Goal: Information Seeking & Learning: Learn about a topic

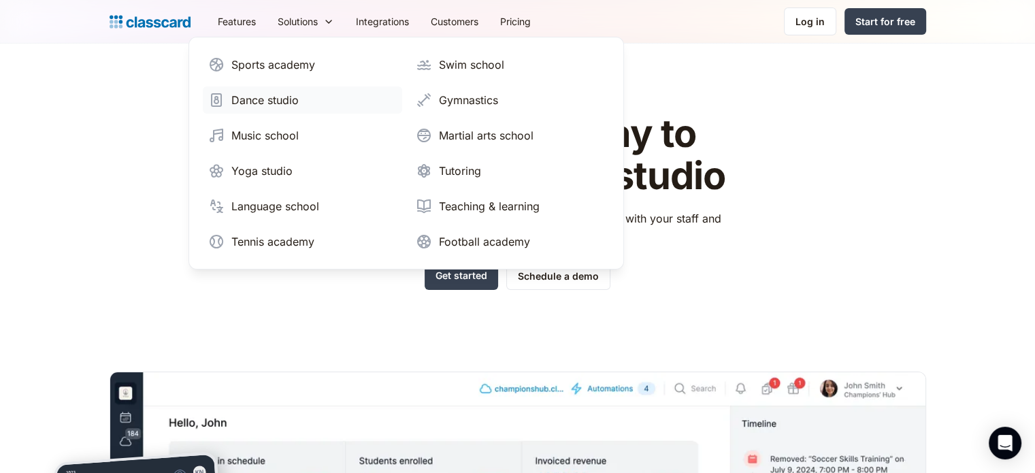
click at [267, 100] on div "Dance studio" at bounding box center [264, 100] width 67 height 16
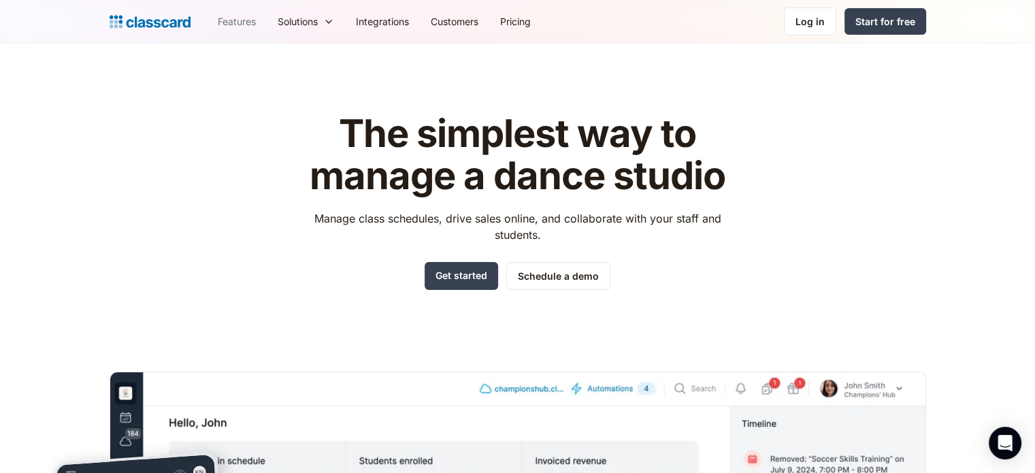
click at [239, 21] on link "Features" at bounding box center [237, 21] width 60 height 31
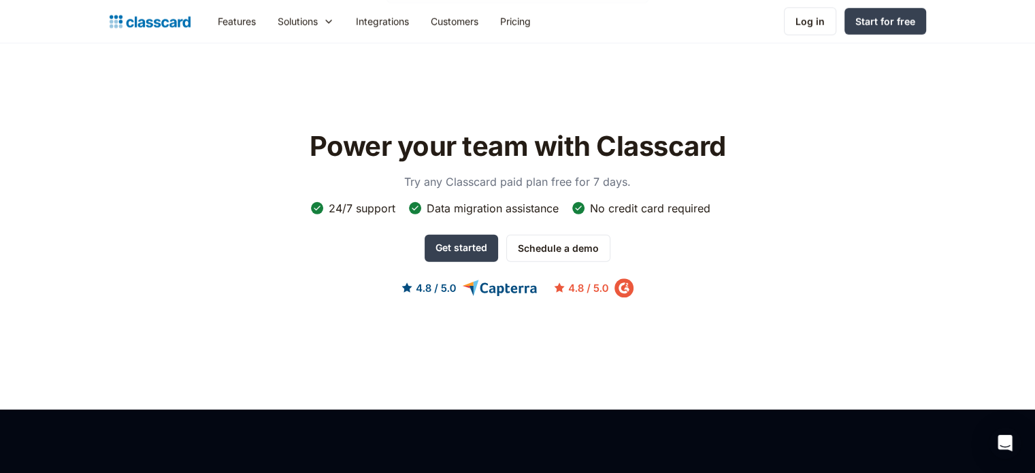
scroll to position [3877, 0]
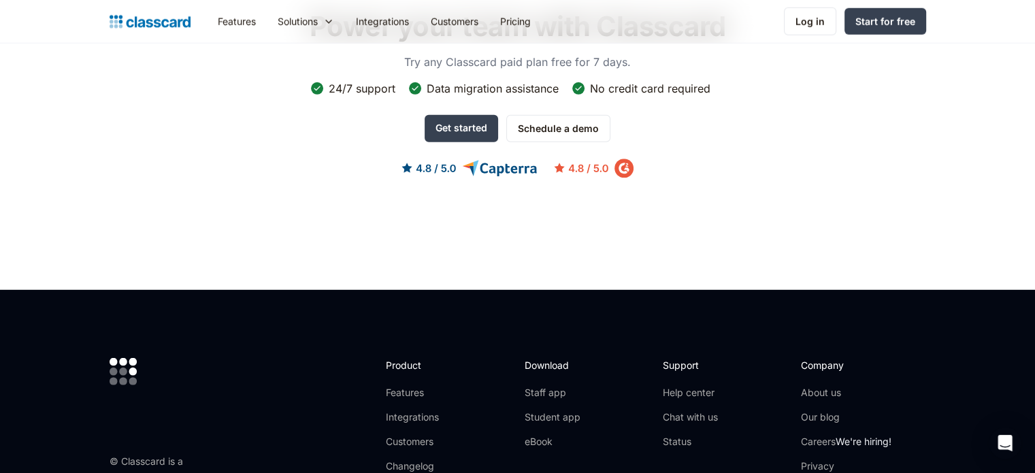
click at [490, 158] on img at bounding box center [517, 168] width 232 height 20
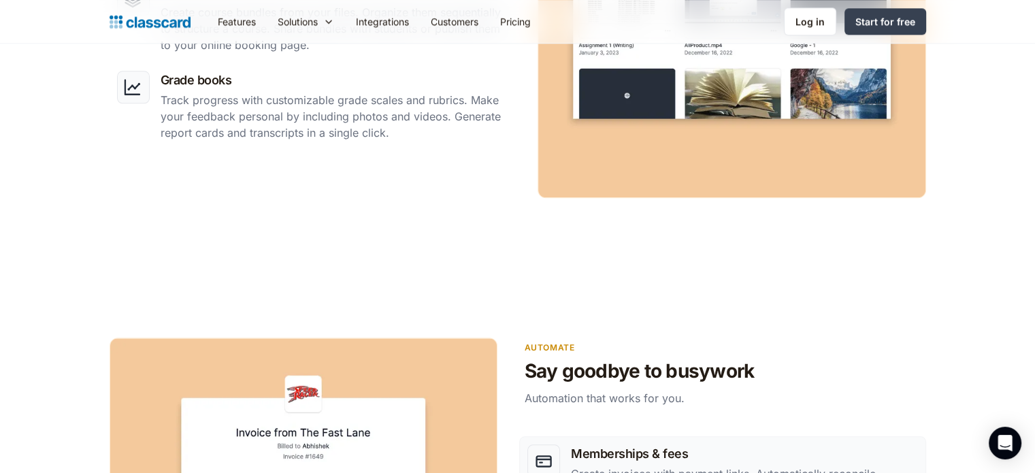
scroll to position [1224, 0]
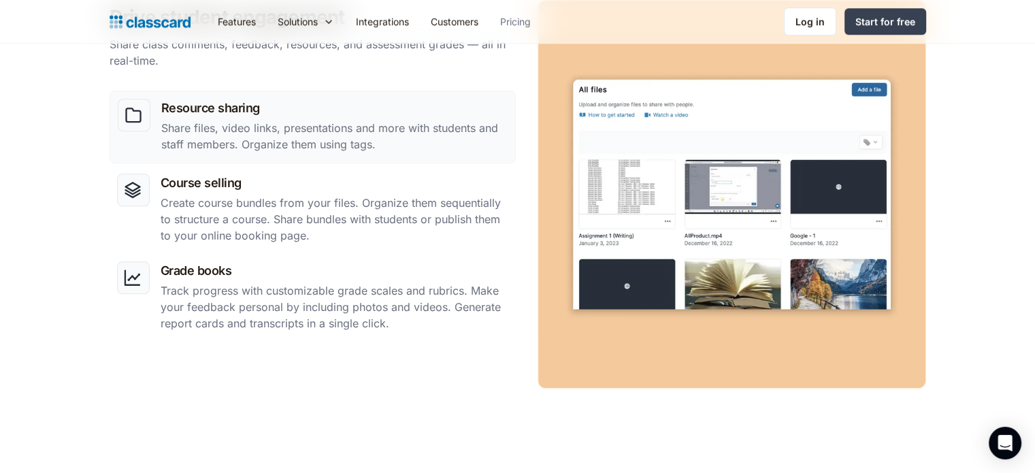
click at [521, 18] on link "Pricing" at bounding box center [515, 21] width 52 height 31
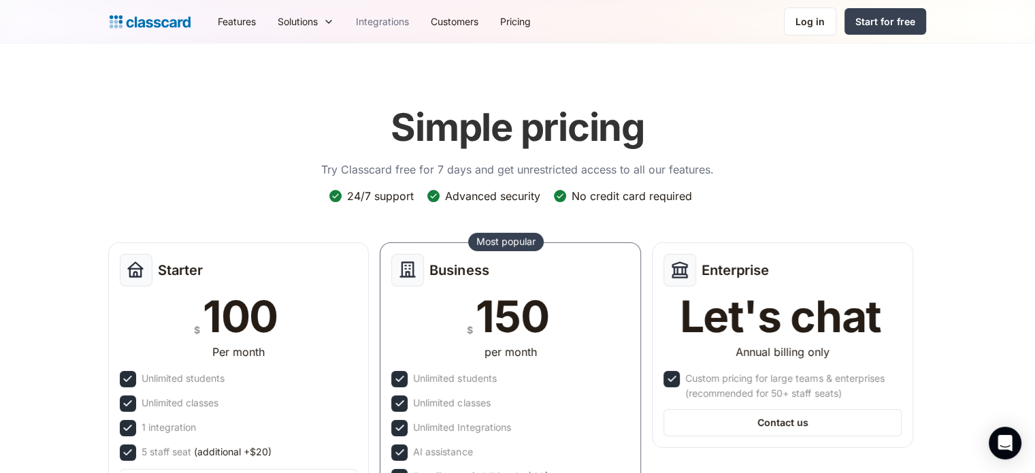
click at [370, 23] on link "Integrations" at bounding box center [382, 21] width 75 height 31
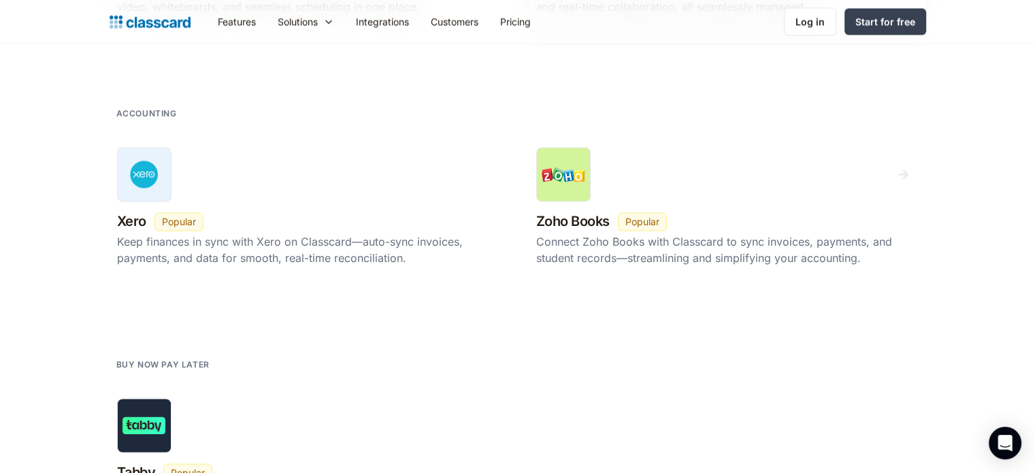
scroll to position [1565, 0]
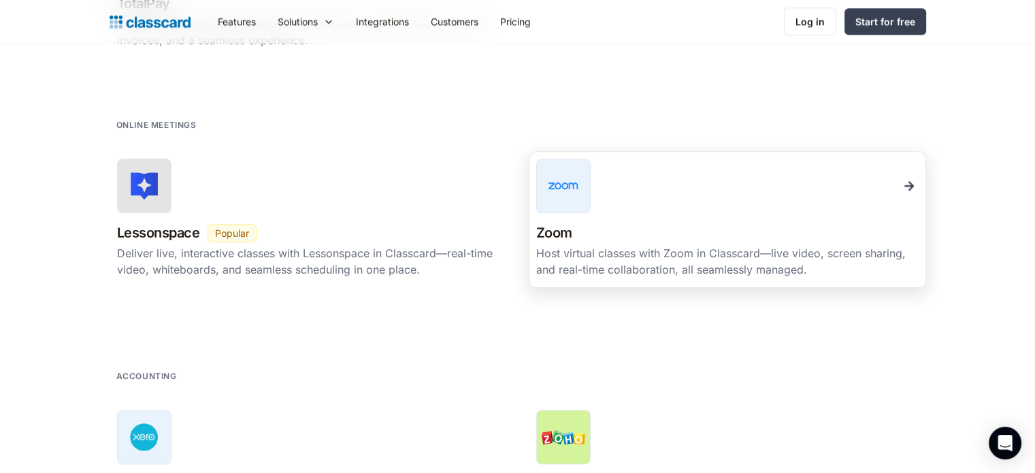
click at [688, 191] on div at bounding box center [727, 185] width 382 height 54
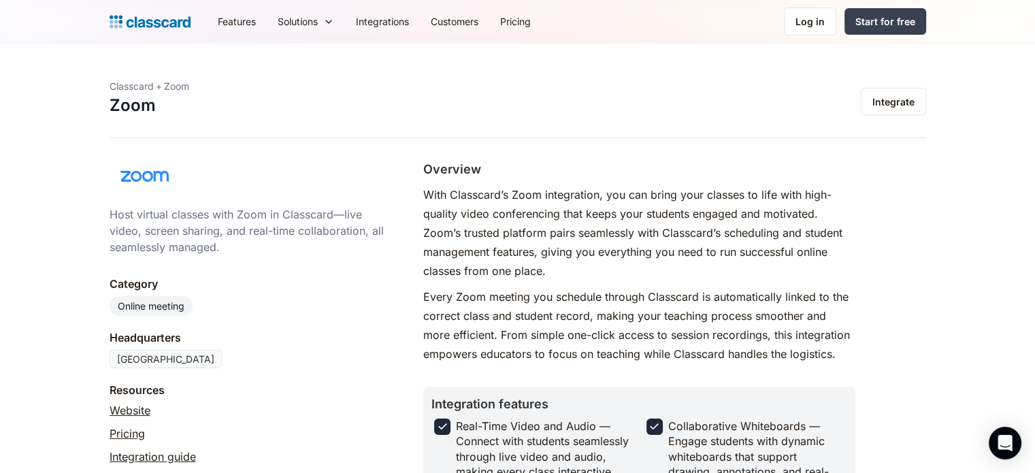
click at [163, 455] on link "Integration guide" at bounding box center [153, 456] width 86 height 16
